Goal: Task Accomplishment & Management: Use online tool/utility

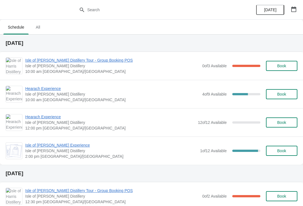
click at [89, 63] on span "Isle of [PERSON_NAME] Distillery Tour - Group Booking POS" at bounding box center [112, 61] width 174 height 6
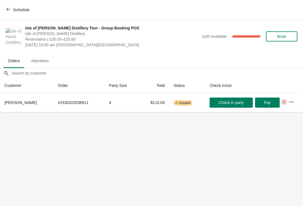
click at [19, 6] on button "Schedule" at bounding box center [18, 10] width 31 height 10
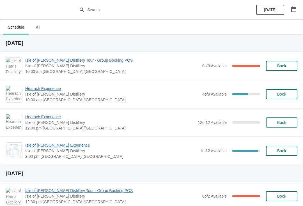
click at [54, 90] on span "Hearach Experience" at bounding box center [112, 89] width 174 height 6
click at [55, 115] on span "Hearach Experience" at bounding box center [110, 117] width 170 height 6
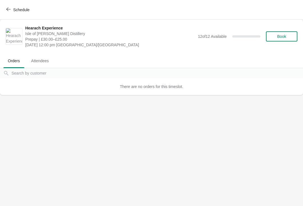
click at [11, 11] on span "Schedule" at bounding box center [18, 9] width 22 height 5
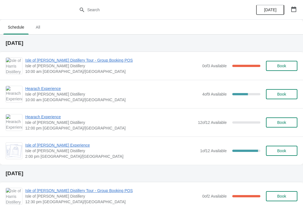
click at [46, 146] on span "Isle of [PERSON_NAME] Experience" at bounding box center [111, 146] width 172 height 6
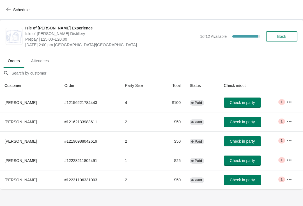
click at [22, 9] on span "Schedule" at bounding box center [21, 10] width 16 height 4
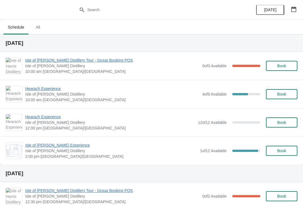
click at [67, 61] on span "Isle of [PERSON_NAME] Distillery Tour - Group Booking POS" at bounding box center [112, 61] width 174 height 6
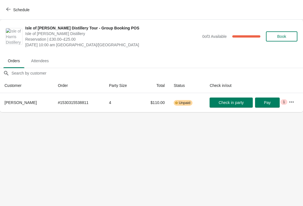
click at [22, 12] on button "Schedule" at bounding box center [18, 10] width 31 height 10
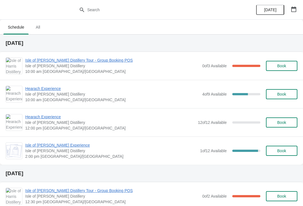
click at [47, 90] on span "Hearach Experience" at bounding box center [112, 89] width 174 height 6
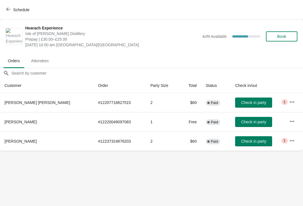
click at [22, 11] on span "Schedule" at bounding box center [21, 10] width 16 height 4
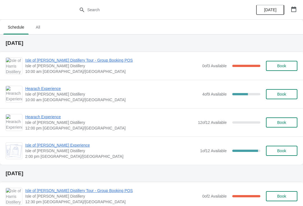
click at [291, 12] on button "button" at bounding box center [294, 9] width 10 height 10
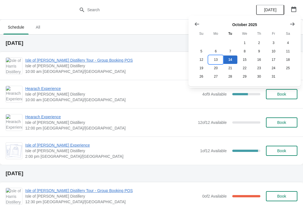
click at [220, 60] on button "13" at bounding box center [216, 60] width 14 height 8
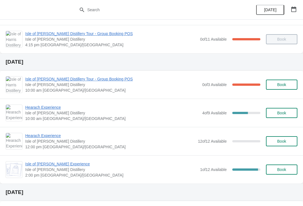
scroll to position [186, 0]
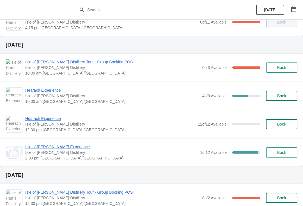
click at [101, 64] on span "Isle of [PERSON_NAME] Distillery Tour - Group Booking POS" at bounding box center [112, 62] width 174 height 6
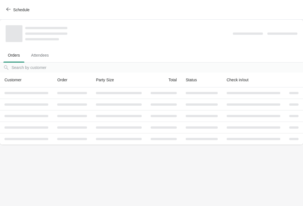
scroll to position [0, 0]
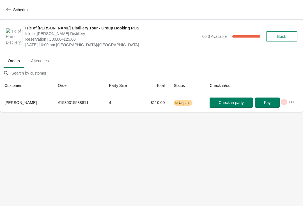
click at [6, 13] on button "Schedule" at bounding box center [18, 10] width 31 height 10
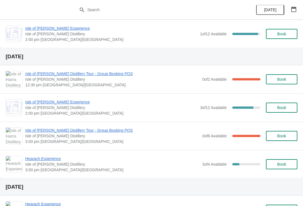
scroll to position [126, 0]
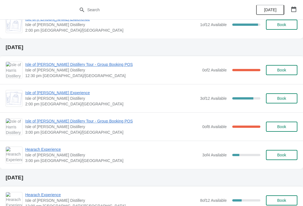
click at [94, 67] on span "Isle of [PERSON_NAME] Distillery Tour - Group Booking POS" at bounding box center [112, 65] width 174 height 6
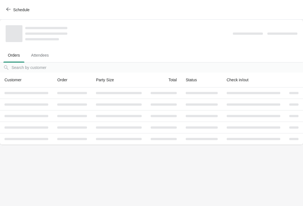
scroll to position [0, 0]
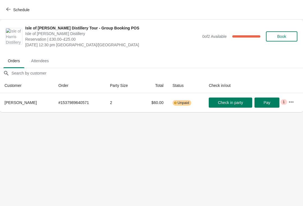
click at [10, 12] on button "Schedule" at bounding box center [18, 10] width 31 height 10
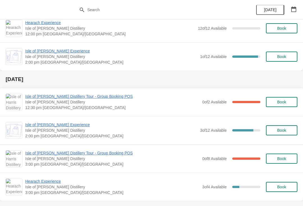
scroll to position [95, 0]
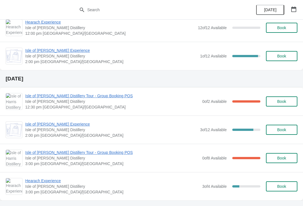
click at [104, 98] on span "Isle of [PERSON_NAME] Distillery Tour - Group Booking POS" at bounding box center [112, 96] width 174 height 6
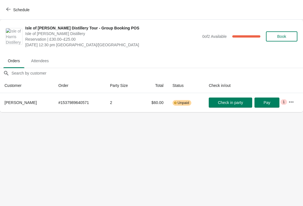
click at [291, 103] on icon "button" at bounding box center [292, 102] width 6 height 6
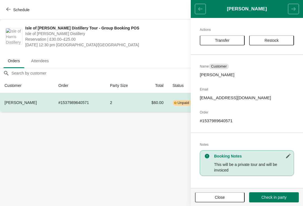
click at [8, 10] on icon "button" at bounding box center [8, 9] width 4 height 4
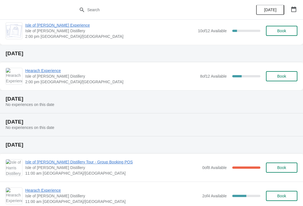
scroll to position [343, 0]
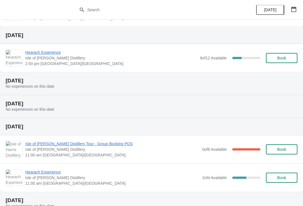
click at [293, 10] on icon "button" at bounding box center [294, 9] width 6 height 6
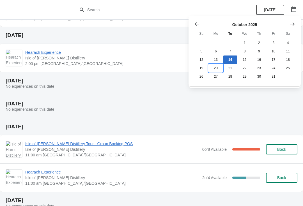
click at [220, 71] on button "20" at bounding box center [216, 68] width 14 height 8
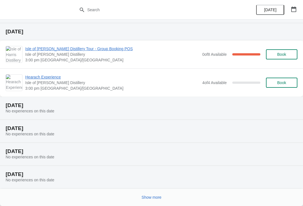
scroll to position [108, 0]
click at [290, 8] on button "button" at bounding box center [294, 9] width 10 height 10
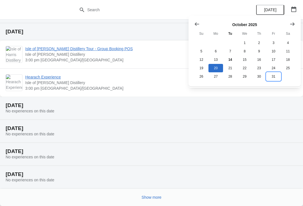
click at [275, 78] on button "31" at bounding box center [274, 76] width 14 height 8
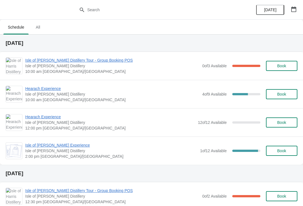
click at [69, 59] on span "Isle of [PERSON_NAME] Distillery Tour - Group Booking POS" at bounding box center [112, 61] width 174 height 6
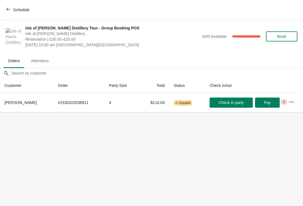
click at [19, 11] on span "Schedule" at bounding box center [21, 10] width 16 height 4
click at [21, 10] on div "Schedule" at bounding box center [151, 10] width 303 height 20
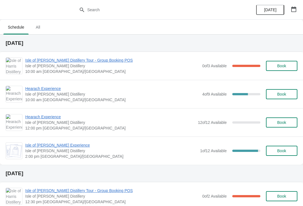
click at [50, 87] on span "Hearach Experience" at bounding box center [112, 89] width 174 height 6
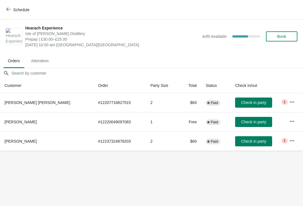
click at [15, 11] on span "Schedule" at bounding box center [21, 10] width 16 height 4
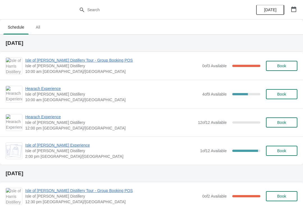
click at [58, 63] on span "Isle of [PERSON_NAME] Distillery Tour - Group Booking POS" at bounding box center [112, 61] width 174 height 6
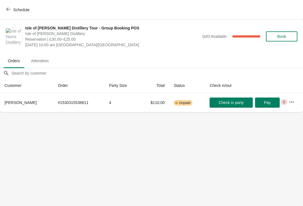
click at [11, 7] on button "Schedule" at bounding box center [18, 10] width 31 height 10
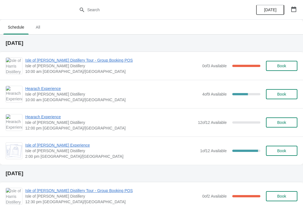
click at [42, 87] on span "Hearach Experience" at bounding box center [112, 89] width 174 height 6
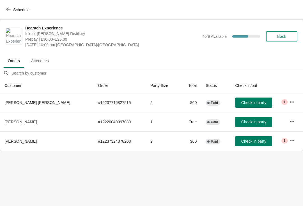
click at [3, 9] on button "Schedule" at bounding box center [18, 10] width 31 height 10
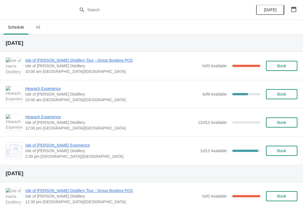
click at [64, 85] on div "Hearach Experience [GEOGRAPHIC_DATA][PERSON_NAME] 10:00 am [GEOGRAPHIC_DATA]/[G…" at bounding box center [151, 94] width 303 height 28
click at [54, 90] on span "Hearach Experience" at bounding box center [112, 89] width 174 height 6
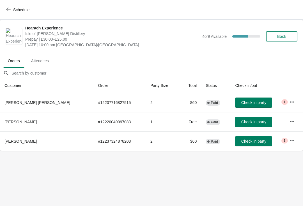
click at [252, 142] on span "Check in party" at bounding box center [254, 141] width 25 height 4
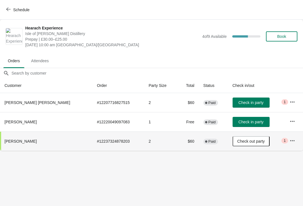
click at [240, 99] on button "Check in party" at bounding box center [251, 103] width 37 height 10
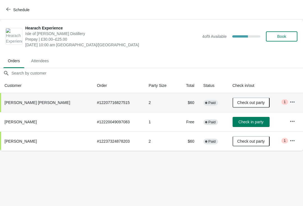
click at [237, 126] on button "Check in party" at bounding box center [251, 122] width 37 height 10
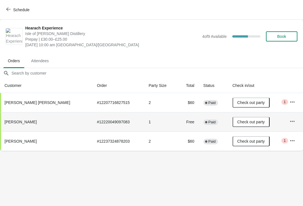
click at [28, 11] on span "Schedule" at bounding box center [21, 10] width 16 height 4
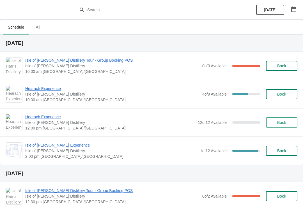
click at [109, 62] on span "Isle of [PERSON_NAME] Distillery Tour - Group Booking POS" at bounding box center [112, 61] width 174 height 6
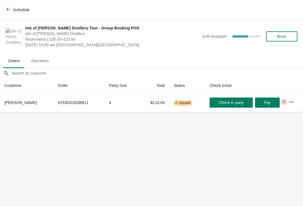
click at [296, 100] on button "button" at bounding box center [292, 102] width 10 height 10
